Goal: Information Seeking & Learning: Compare options

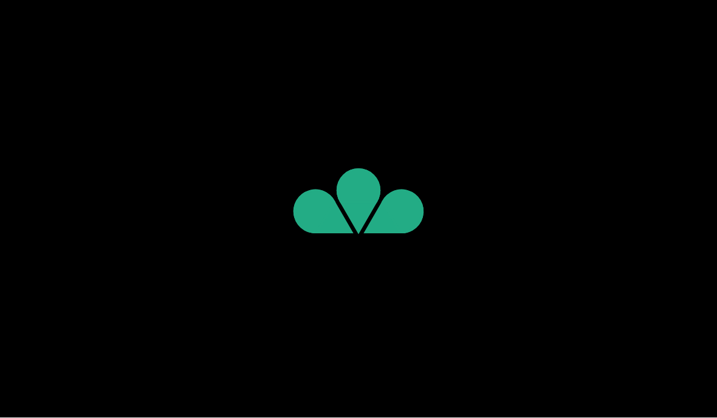
scroll to position [1, 0]
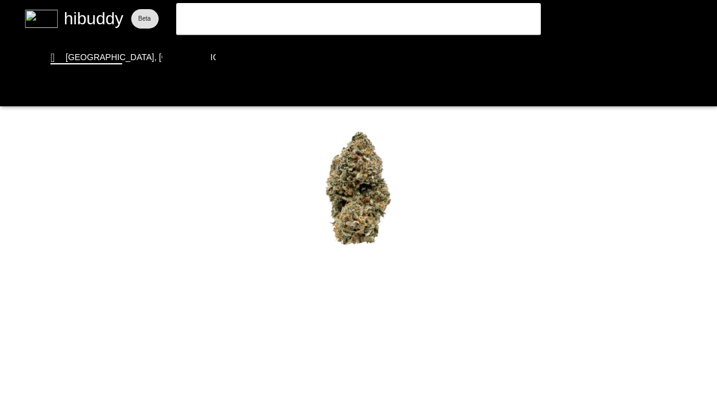
click at [335, 21] on flt-semantics-placeholder "Enable accessibility" at bounding box center [358, 209] width 717 height 418
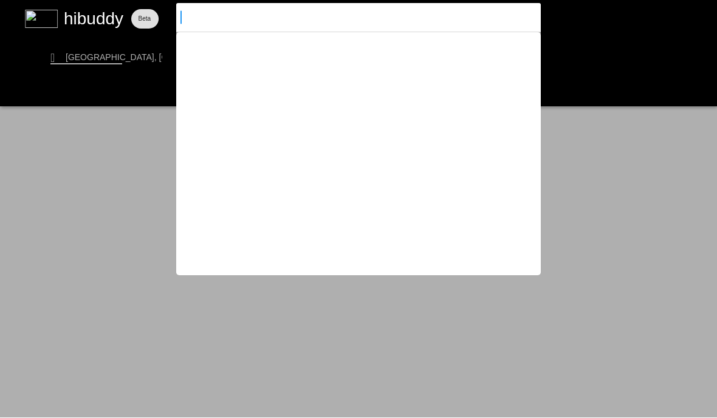
click at [217, 12] on input at bounding box center [348, 18] width 334 height 12
type input "pepe"
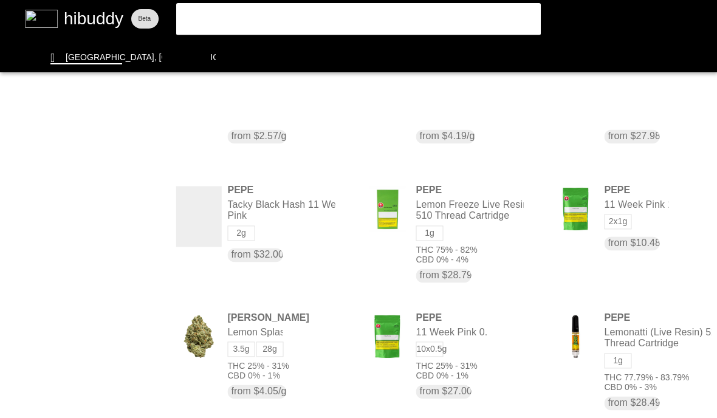
click at [595, 242] on flt-glass-pane at bounding box center [358, 209] width 717 height 418
click at [247, 202] on flt-glass-pane at bounding box center [358, 209] width 717 height 418
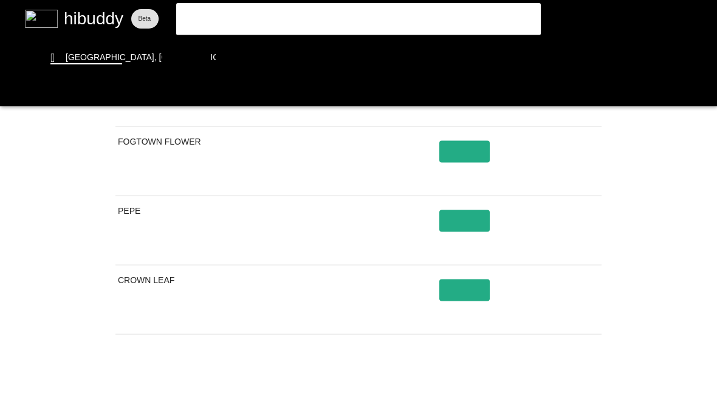
click at [433, 346] on flt-glass-pane at bounding box center [358, 209] width 717 height 418
click at [58, 143] on flt-glass-pane at bounding box center [358, 209] width 717 height 418
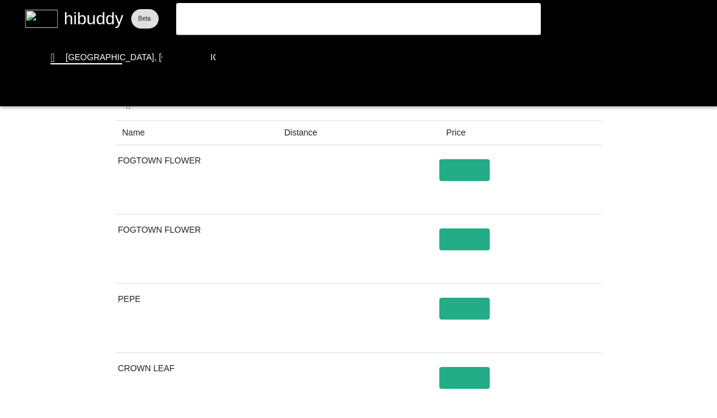
click at [77, 168] on flt-glass-pane at bounding box center [358, 209] width 717 height 418
click at [461, 336] on flt-glass-pane at bounding box center [358, 209] width 717 height 418
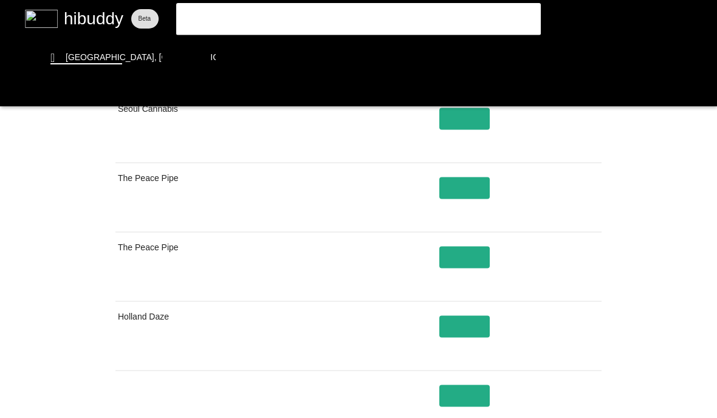
click at [71, 159] on flt-glass-pane at bounding box center [358, 209] width 717 height 418
click at [464, 289] on flt-glass-pane at bounding box center [358, 209] width 717 height 418
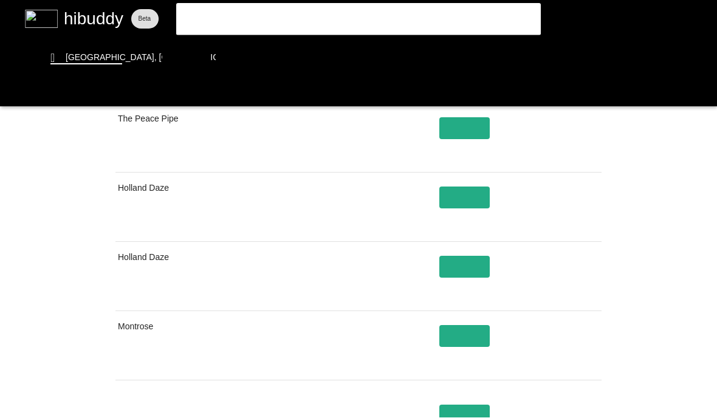
click at [462, 346] on flt-glass-pane at bounding box center [358, 209] width 717 height 418
click at [463, 346] on flt-glass-pane at bounding box center [358, 209] width 717 height 418
click at [469, 335] on flt-glass-pane at bounding box center [358, 209] width 717 height 418
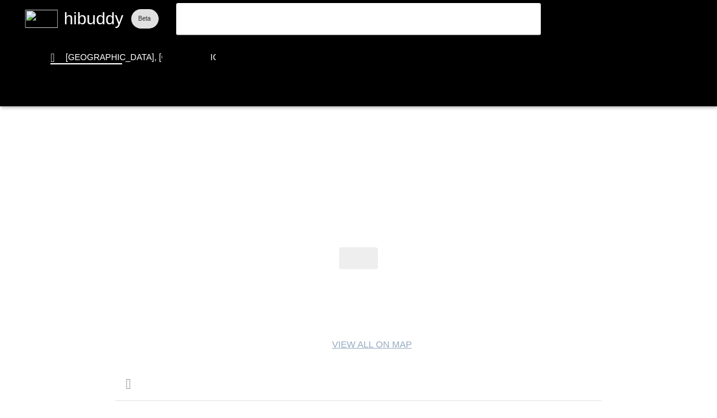
click at [91, 159] on flt-glass-pane at bounding box center [358, 209] width 717 height 418
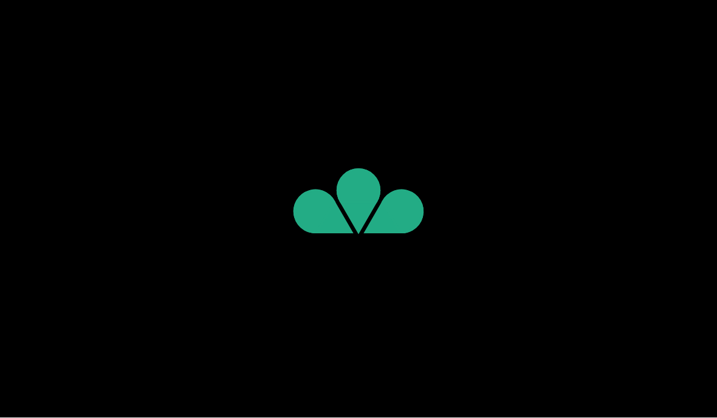
scroll to position [1, 0]
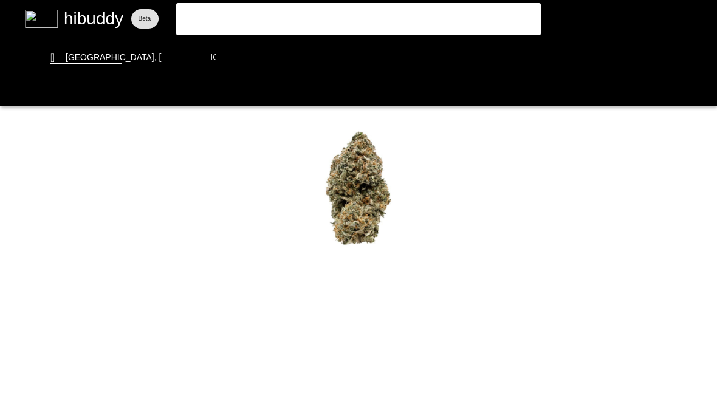
click at [369, 23] on flt-semantics-placeholder "Enable accessibility" at bounding box center [358, 209] width 717 height 418
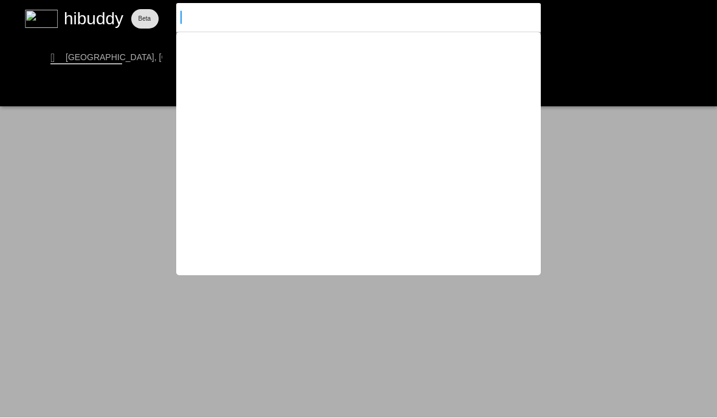
click at [220, 22] on input at bounding box center [348, 18] width 334 height 12
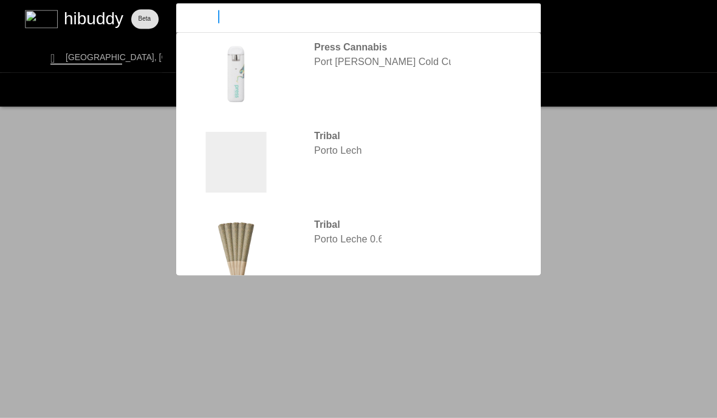
type input "[GEOGRAPHIC_DATA]"
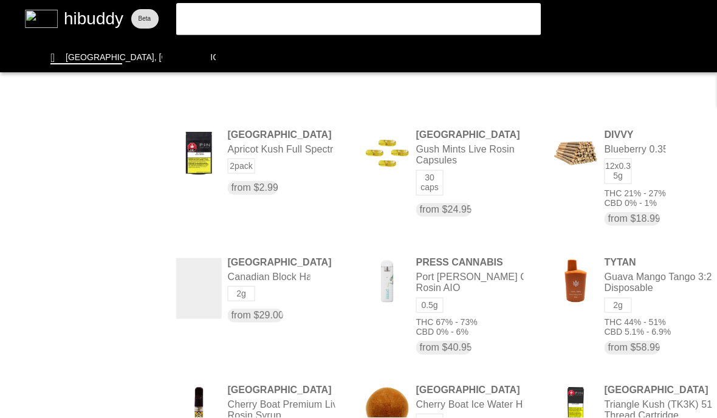
click at [246, 270] on flt-glass-pane at bounding box center [358, 209] width 717 height 418
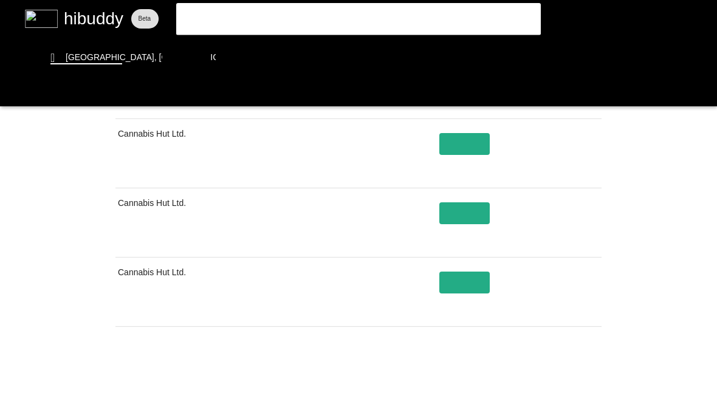
click at [64, 202] on flt-glass-pane at bounding box center [358, 209] width 717 height 418
click at [431, 346] on flt-glass-pane at bounding box center [358, 209] width 717 height 418
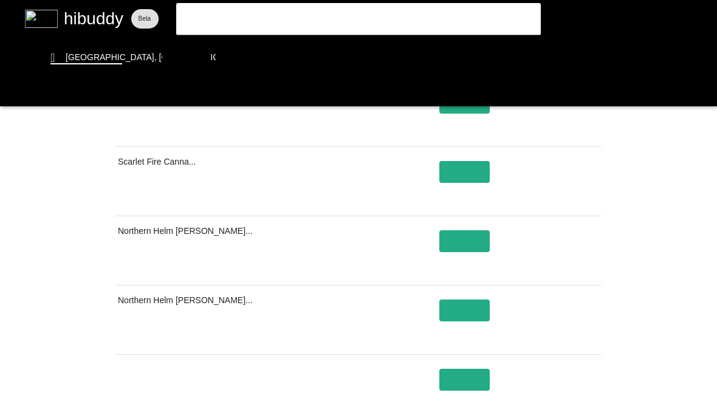
click at [464, 342] on flt-glass-pane at bounding box center [358, 209] width 717 height 418
